Goal: Information Seeking & Learning: Learn about a topic

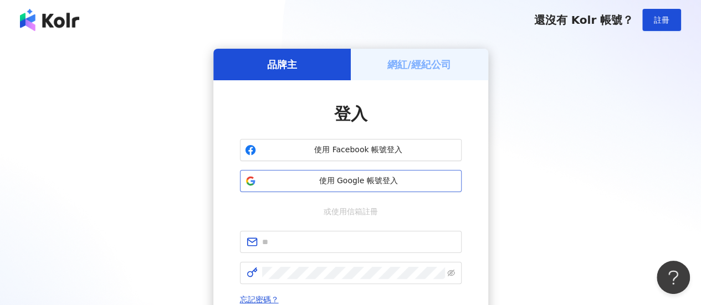
click at [306, 183] on span "使用 Google 帳號登入" at bounding box center [358, 181] width 196 height 11
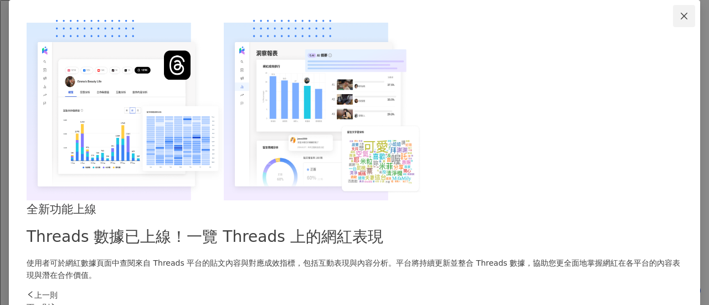
click at [681, 19] on icon "close" at bounding box center [684, 15] width 7 height 7
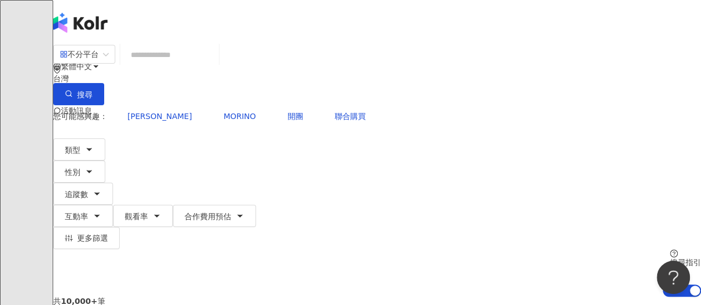
click at [198, 65] on input "search" at bounding box center [170, 54] width 90 height 21
paste input "**"
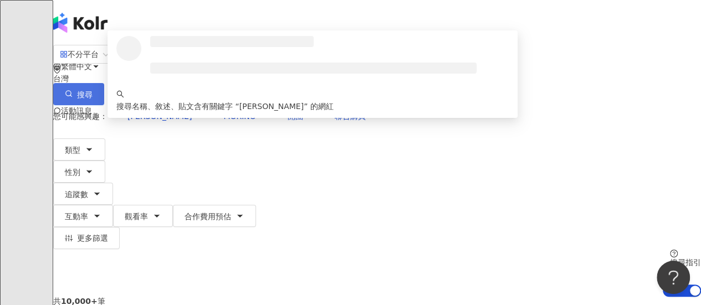
type input "**"
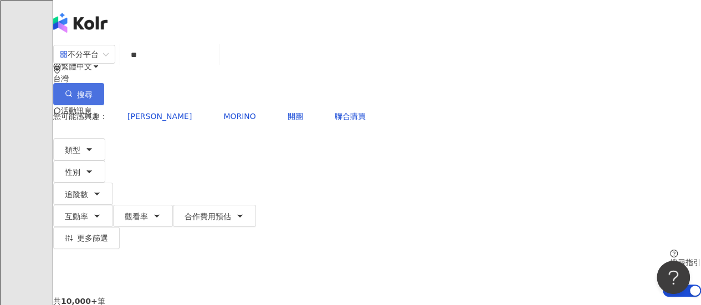
click at [93, 90] on span "搜尋" at bounding box center [85, 94] width 16 height 9
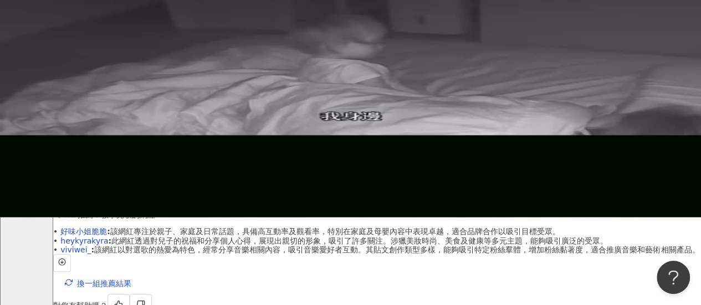
scroll to position [111, 0]
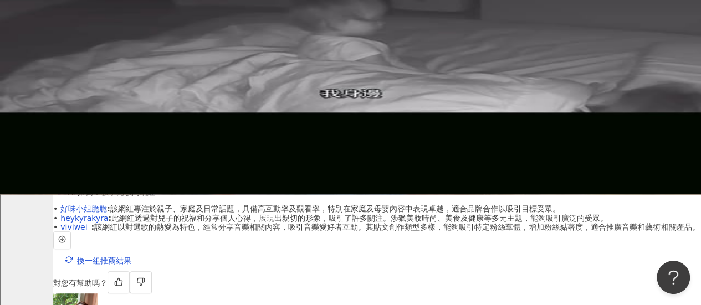
scroll to position [0, 100]
click at [108, 214] on link "heykyrakyra" at bounding box center [84, 218] width 48 height 9
click at [121, 257] on span "換一組推薦結果" at bounding box center [104, 261] width 54 height 9
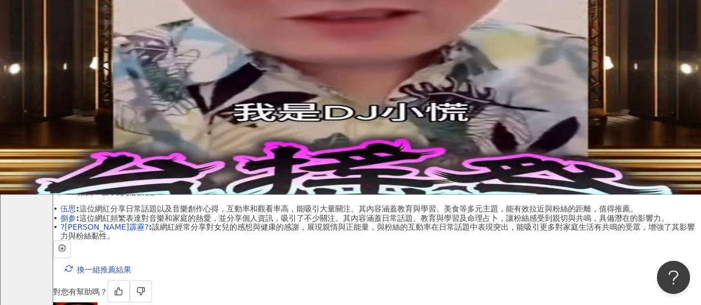
scroll to position [0, 0]
click at [120, 223] on link "?秦天霹靂?" at bounding box center [104, 227] width 88 height 9
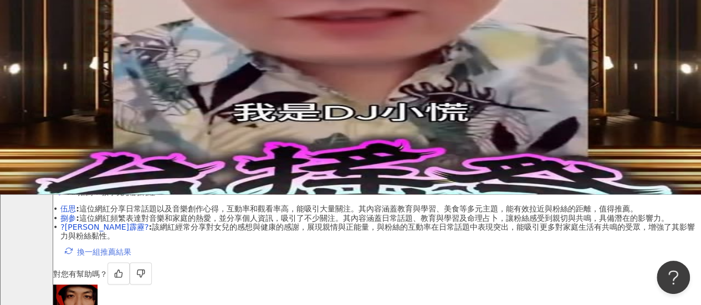
click at [120, 248] on span "換一組推薦結果" at bounding box center [104, 252] width 54 height 9
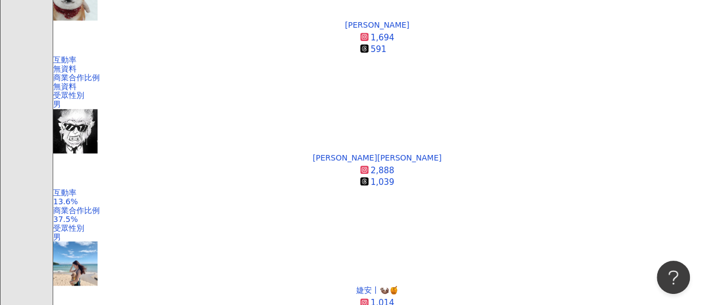
scroll to position [388, 0]
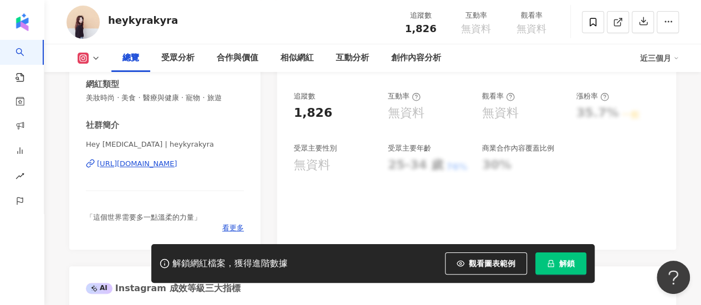
scroll to position [166, 0]
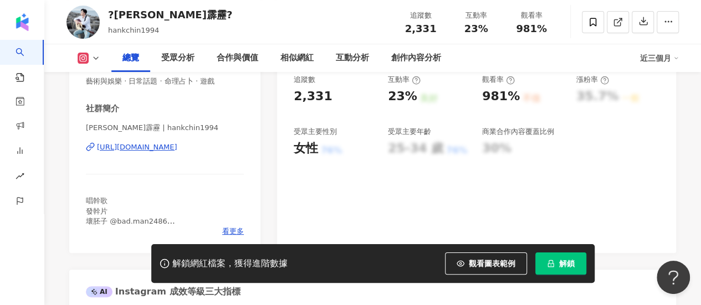
scroll to position [166, 0]
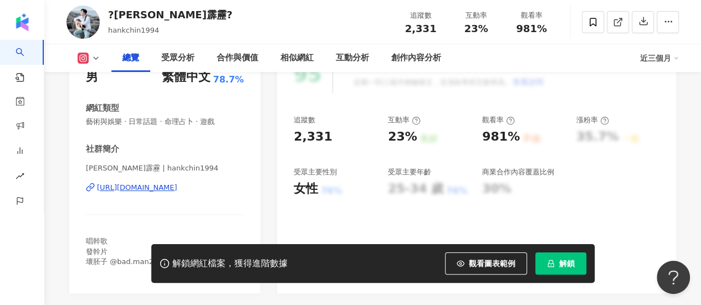
click at [85, 18] on img at bounding box center [83, 22] width 33 height 33
click at [144, 6] on div "?秦天霹靂? hankchin1994 追蹤數 2,331 互動率 23% 觀看率 981%" at bounding box center [372, 22] width 657 height 44
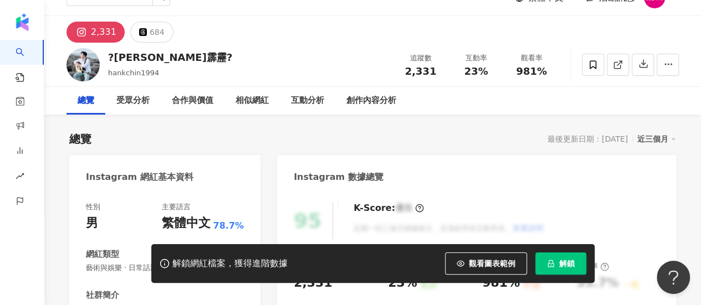
scroll to position [0, 0]
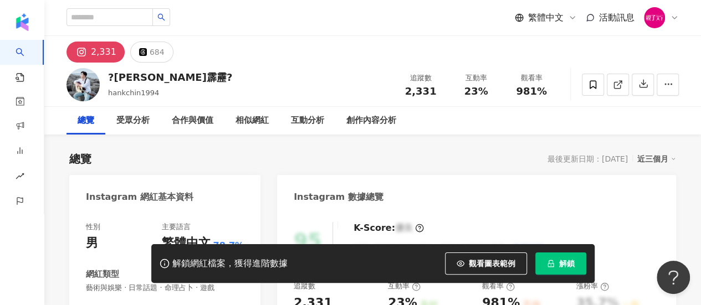
click at [101, 53] on div "2,331" at bounding box center [103, 52] width 25 height 16
click at [91, 52] on div "2,331" at bounding box center [103, 52] width 25 height 16
click at [75, 52] on icon at bounding box center [81, 51] width 13 height 13
click at [86, 88] on img at bounding box center [83, 84] width 33 height 33
click at [146, 79] on div "?秦天霹靂?" at bounding box center [170, 77] width 124 height 14
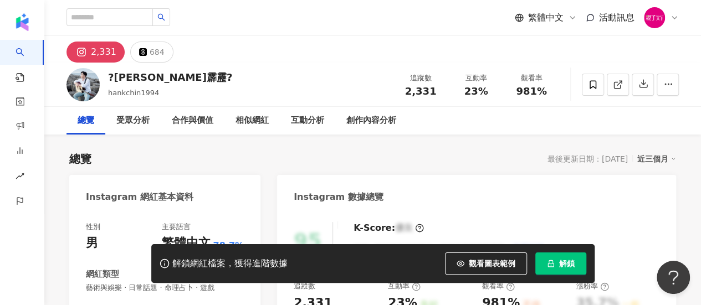
drag, startPoint x: 126, startPoint y: 96, endPoint x: 160, endPoint y: 89, distance: 34.5
click at [126, 95] on span "hankchin1994" at bounding box center [133, 93] width 51 height 8
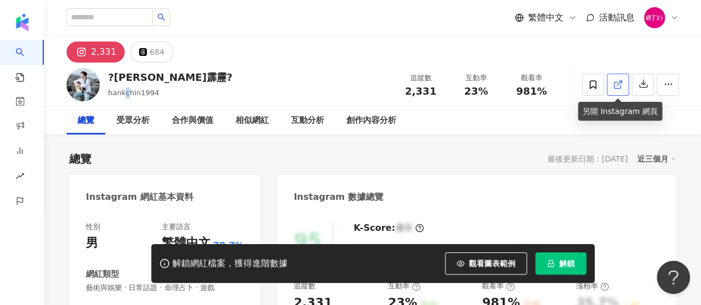
click at [617, 80] on icon at bounding box center [618, 85] width 10 height 10
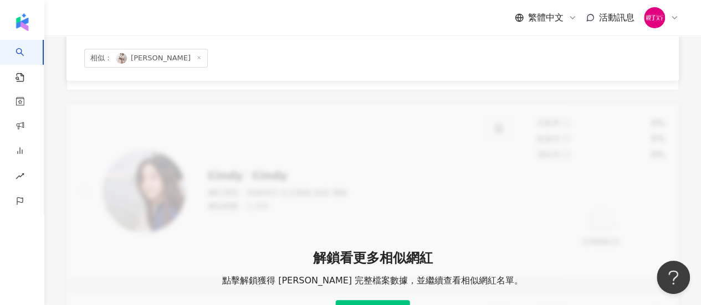
scroll to position [277, 0]
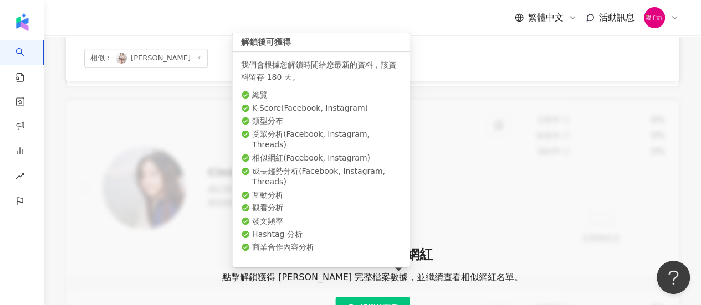
click at [368, 297] on span "解鎖並查看" at bounding box center [379, 308] width 39 height 9
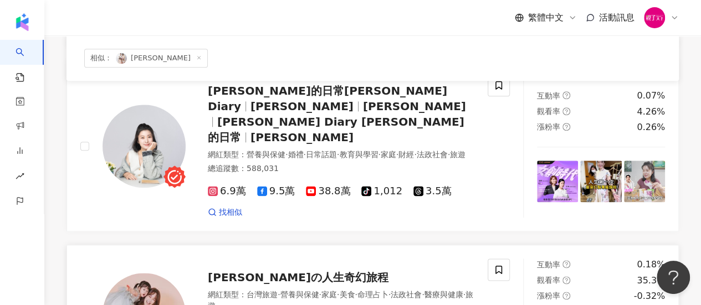
scroll to position [720, 0]
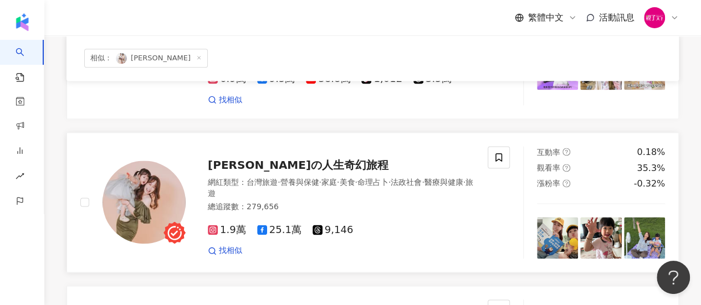
click at [280, 159] on span "陳綠の人生奇幻旅程" at bounding box center [298, 165] width 181 height 13
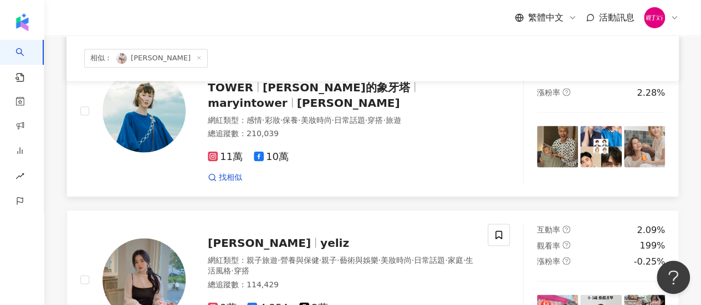
scroll to position [998, 0]
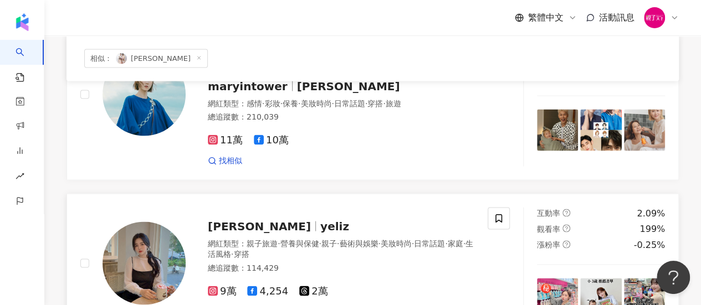
click at [320, 219] on span "yeliz" at bounding box center [334, 225] width 29 height 13
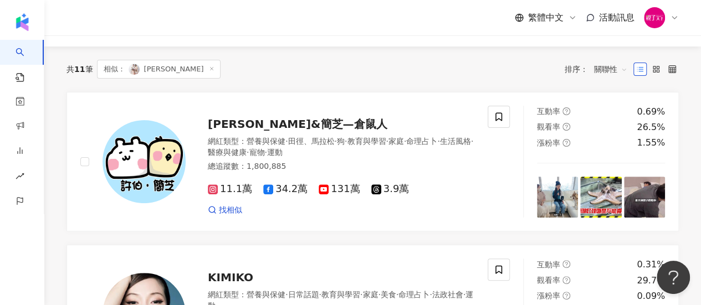
scroll to position [0, 0]
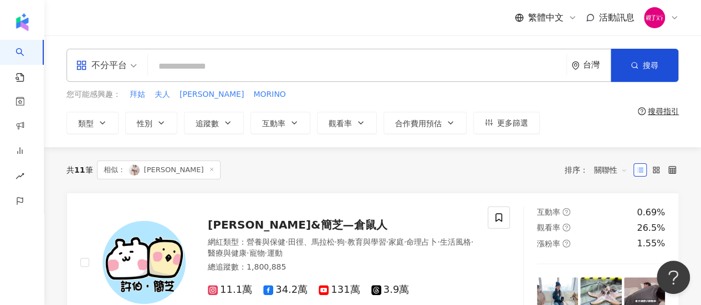
click at [203, 68] on input "search" at bounding box center [357, 66] width 410 height 21
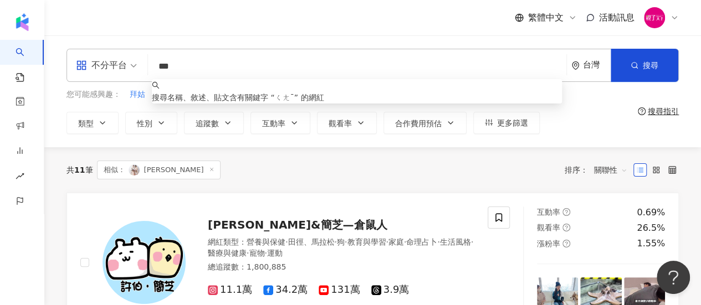
type input "*"
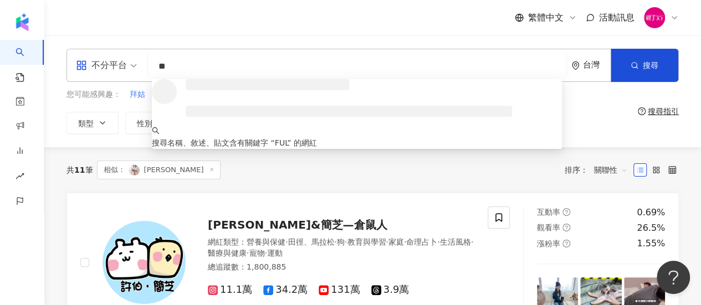
type input "*"
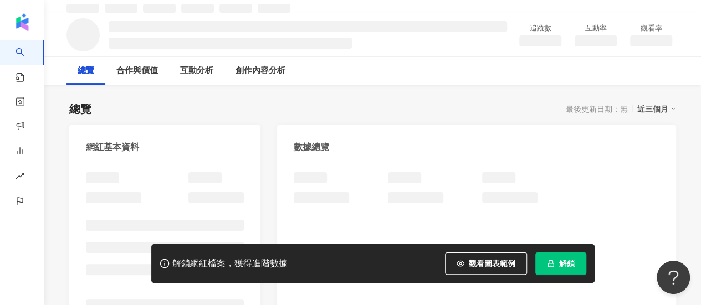
scroll to position [55, 0]
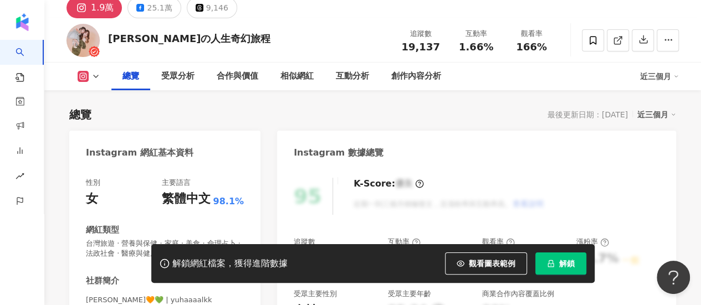
scroll to position [43, 0]
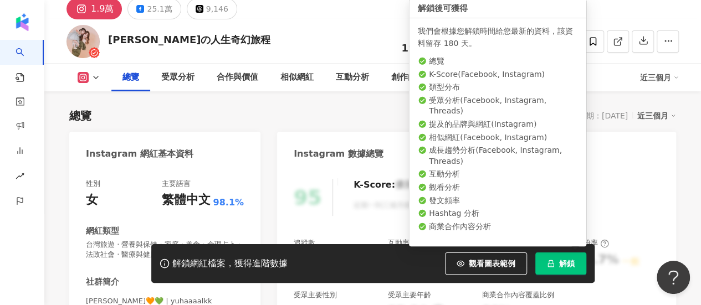
click at [556, 264] on button "解鎖" at bounding box center [560, 264] width 51 height 22
click at [554, 268] on span "button" at bounding box center [551, 264] width 8 height 8
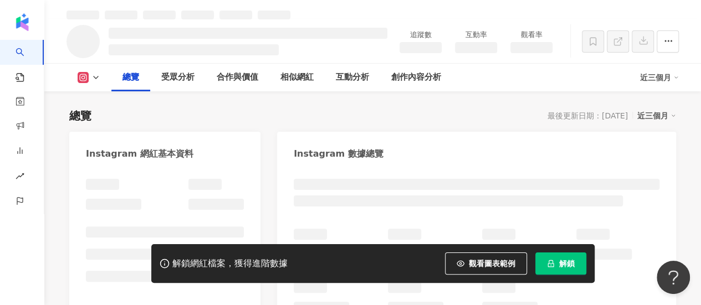
scroll to position [55, 0]
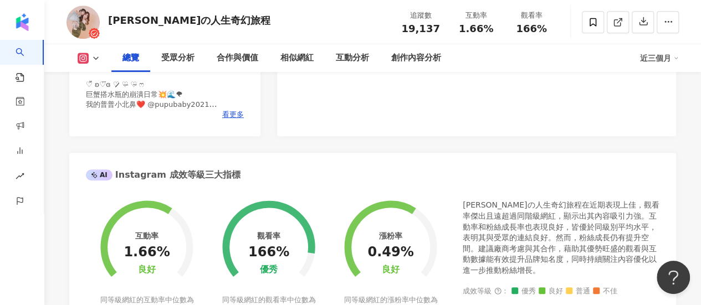
scroll to position [388, 0]
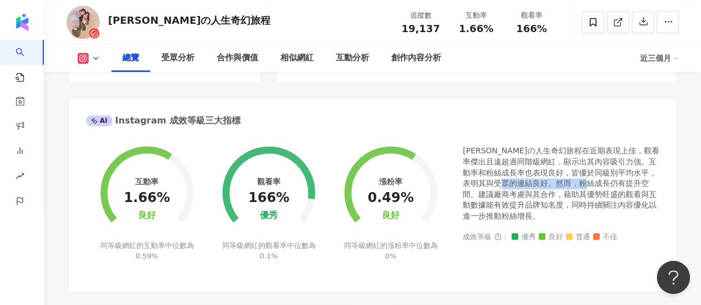
drag, startPoint x: 538, startPoint y: 185, endPoint x: 623, endPoint y: 185, distance: 85.3
click at [623, 185] on div "陳綠の人生奇幻旅程在近期表現上佳，觀看率傑出且遠超過同階級網紅，顯示出其內容吸引力強。互動率和粉絲成長率也表現良好，皆優於同級別平均水平，表明其與受眾的連結良…" at bounding box center [561, 184] width 197 height 76
drag, startPoint x: 556, startPoint y: 195, endPoint x: 606, endPoint y: 194, distance: 50.4
click at [606, 194] on div "陳綠の人生奇幻旅程在近期表現上佳，觀看率傑出且遠超過同階級網紅，顯示出其內容吸引力強。互動率和粉絲成長率也表現良好，皆優於同級別平均水平，表明其與受眾的連結良…" at bounding box center [561, 184] width 197 height 76
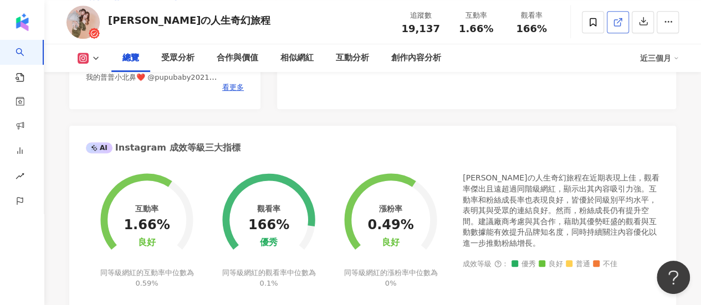
scroll to position [277, 0]
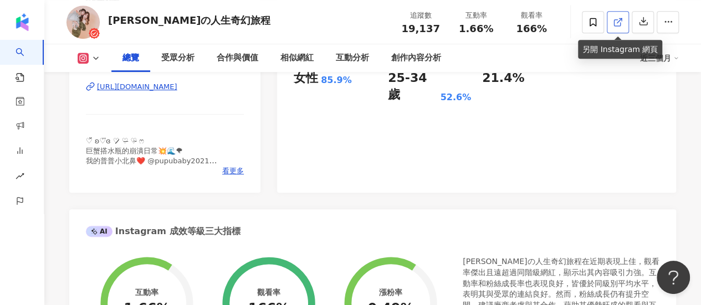
click at [615, 24] on icon at bounding box center [618, 22] width 10 height 10
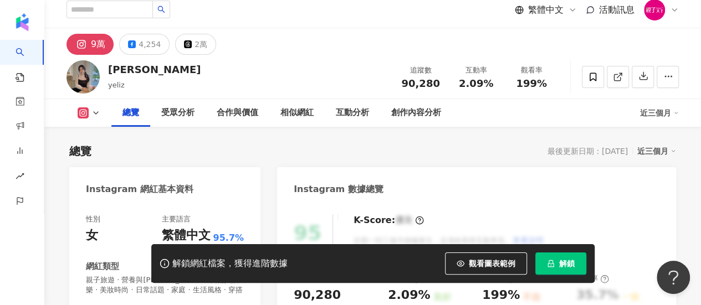
scroll to position [111, 0]
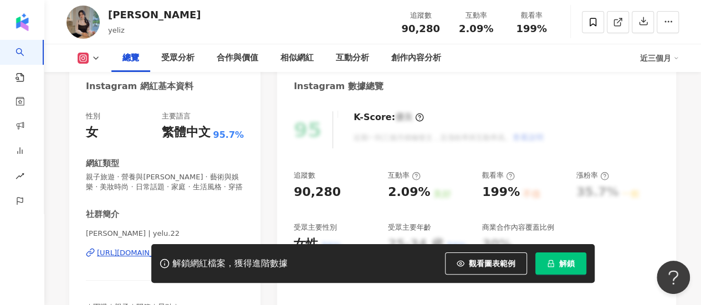
click at [551, 265] on icon "lock" at bounding box center [551, 264] width 8 height 8
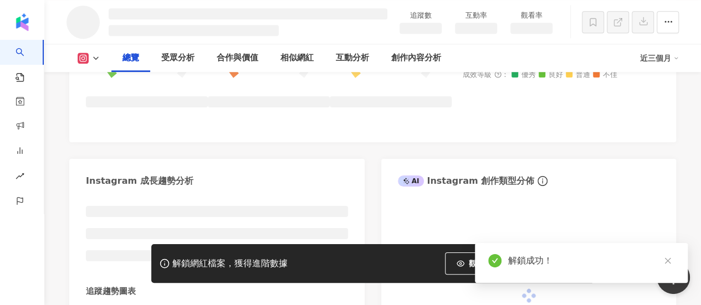
scroll to position [646, 0]
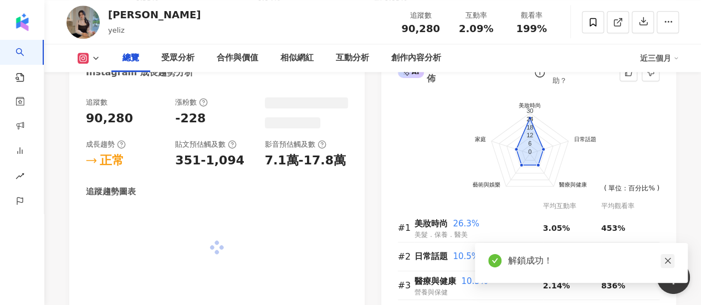
click at [667, 263] on icon "close" at bounding box center [668, 261] width 8 height 8
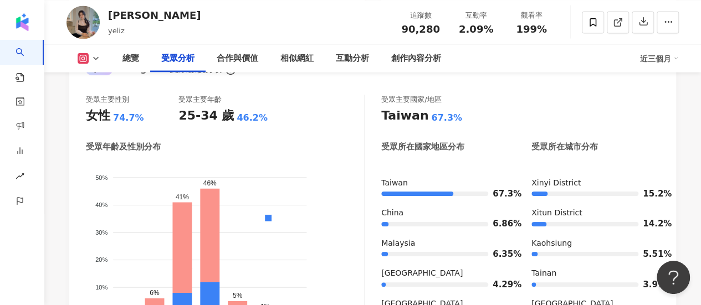
scroll to position [997, 0]
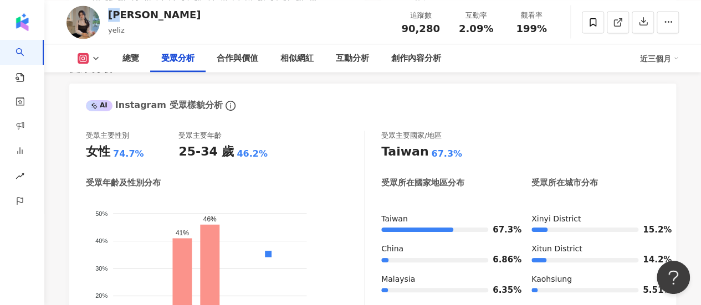
drag, startPoint x: 120, startPoint y: 16, endPoint x: 112, endPoint y: 16, distance: 7.8
click at [112, 16] on div "[PERSON_NAME] yeliz 追蹤數 90,280 互動率 2.09% 觀看率 199%" at bounding box center [372, 22] width 657 height 44
copy div "[PERSON_NAME]"
